Goal: Information Seeking & Learning: Learn about a topic

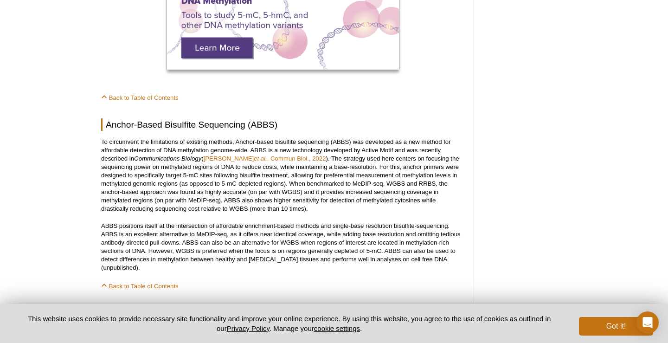
scroll to position [946, 0]
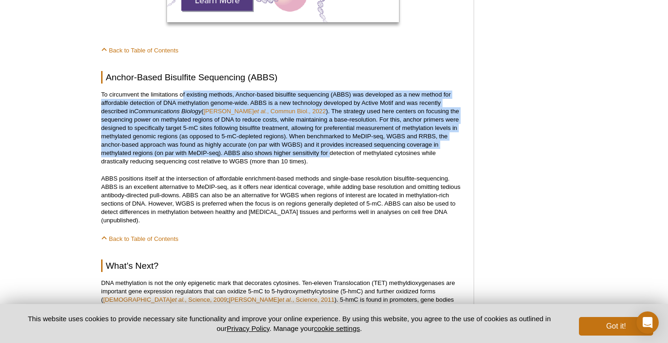
drag, startPoint x: 183, startPoint y: 89, endPoint x: 330, endPoint y: 143, distance: 156.2
click at [330, 143] on p "To circumvent the limitations of existing methods, Anchor-based bisulfite seque…" at bounding box center [282, 127] width 363 height 75
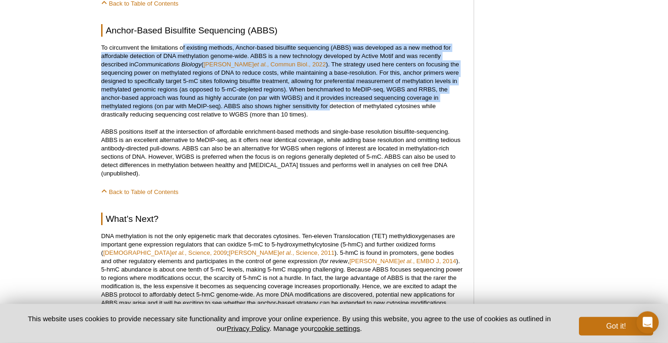
scroll to position [993, 0]
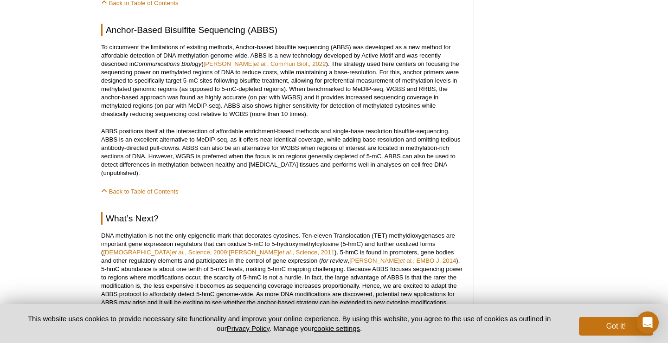
click at [281, 143] on p "ABBS positions itself at the intersection of affordable enrichment-based method…" at bounding box center [282, 152] width 363 height 50
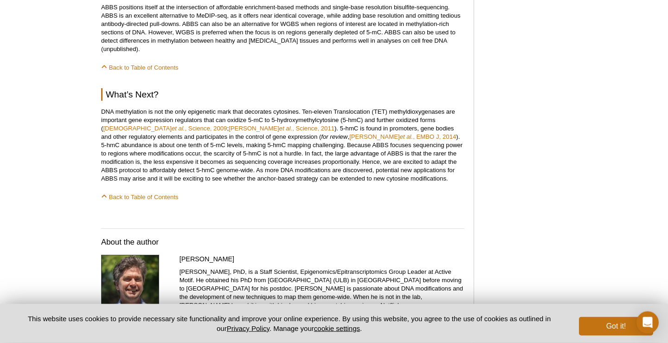
scroll to position [1135, 0]
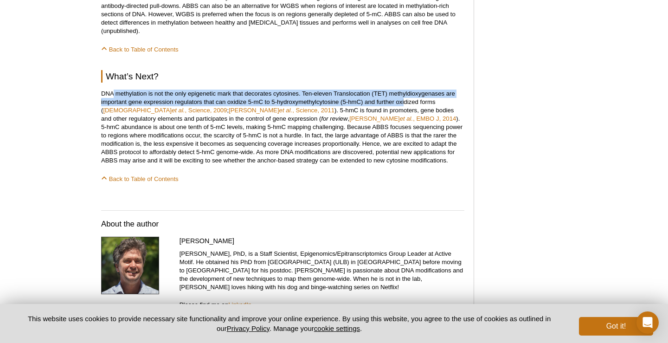
drag, startPoint x: 115, startPoint y: 76, endPoint x: 405, endPoint y: 83, distance: 290.3
click at [405, 89] on p "DNA methylation is not the only epigenetic mark that decorates cytosines. Ten-e…" at bounding box center [282, 126] width 363 height 75
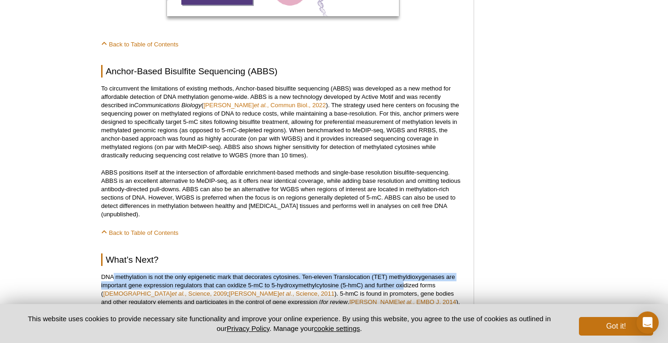
scroll to position [946, 0]
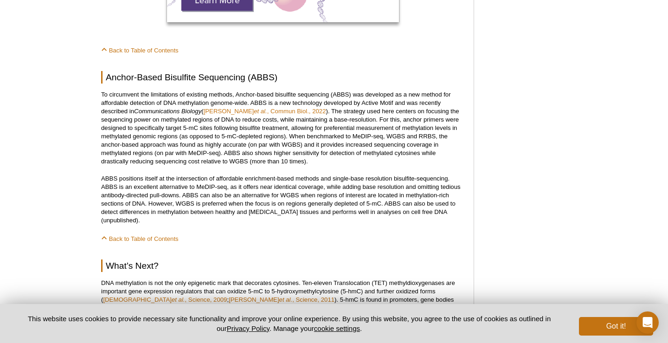
click at [389, 71] on h2 "Anchor-Based Bisulfite Sequencing (ABBS)" at bounding box center [282, 77] width 363 height 13
drag, startPoint x: 204, startPoint y: 126, endPoint x: 283, endPoint y: 128, distance: 78.9
click at [283, 128] on p "To circumvent the limitations of existing methods, Anchor-based bisulfite seque…" at bounding box center [282, 127] width 363 height 75
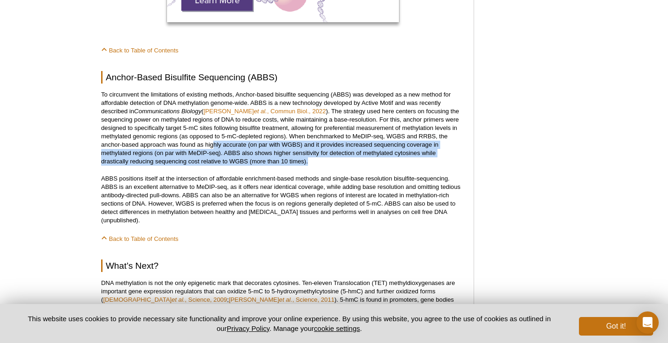
drag, startPoint x: 218, startPoint y: 136, endPoint x: 310, endPoint y: 150, distance: 92.8
click at [310, 150] on p "To circumvent the limitations of existing methods, Anchor-based bisulfite seque…" at bounding box center [282, 127] width 363 height 75
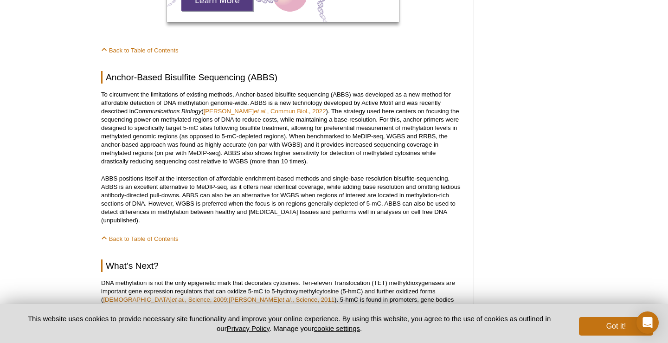
click at [310, 150] on p "To circumvent the limitations of existing methods, Anchor-based bisulfite seque…" at bounding box center [282, 127] width 363 height 75
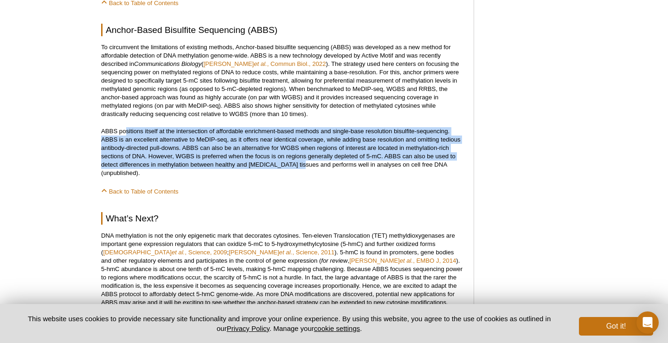
drag, startPoint x: 127, startPoint y: 123, endPoint x: 299, endPoint y: 156, distance: 175.1
click at [299, 156] on p "ABBS positions itself at the intersection of affordable enrichment-based method…" at bounding box center [282, 152] width 363 height 50
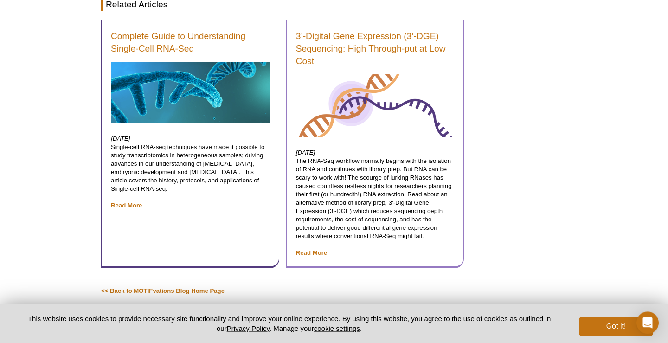
scroll to position [1526, 0]
